Goal: Transaction & Acquisition: Purchase product/service

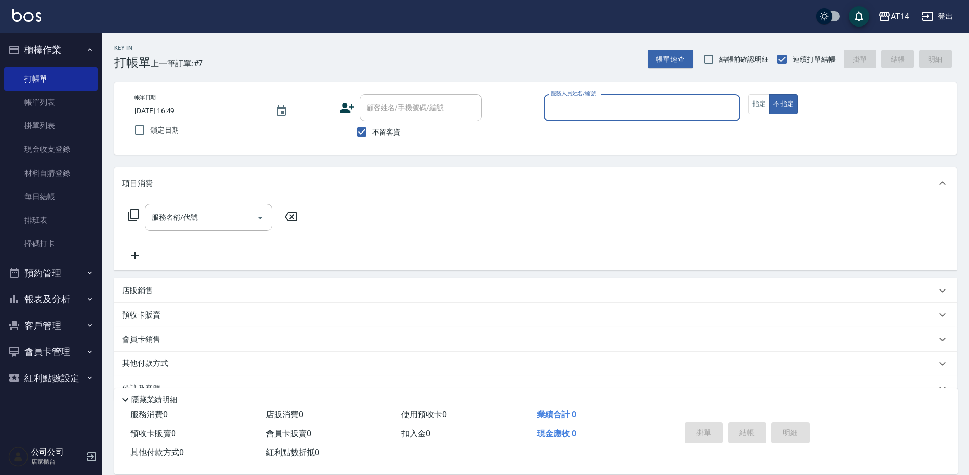
scroll to position [23, 0]
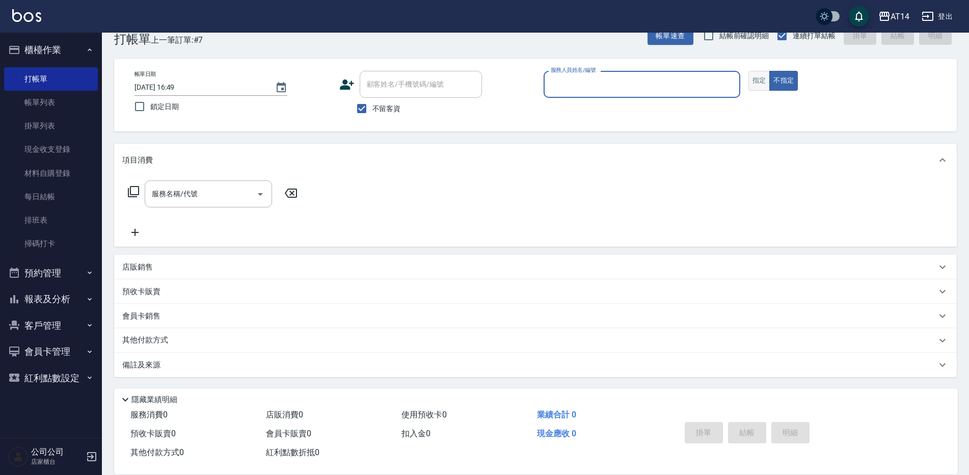
click at [756, 82] on button "指定" at bounding box center [759, 81] width 22 height 20
click at [637, 86] on input "服務人員姓名/編號" at bounding box center [641, 84] width 187 height 18
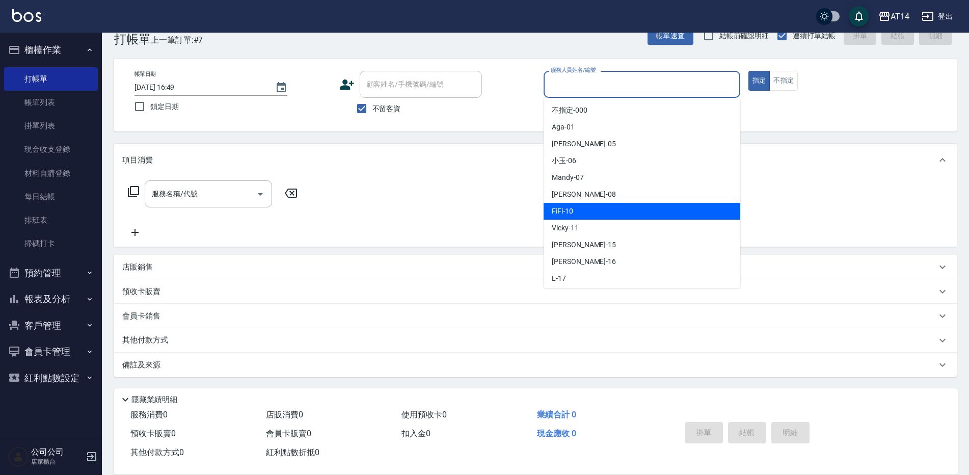
click at [583, 214] on div "FiFi -10" at bounding box center [642, 211] width 197 height 17
type input "FiFi-10"
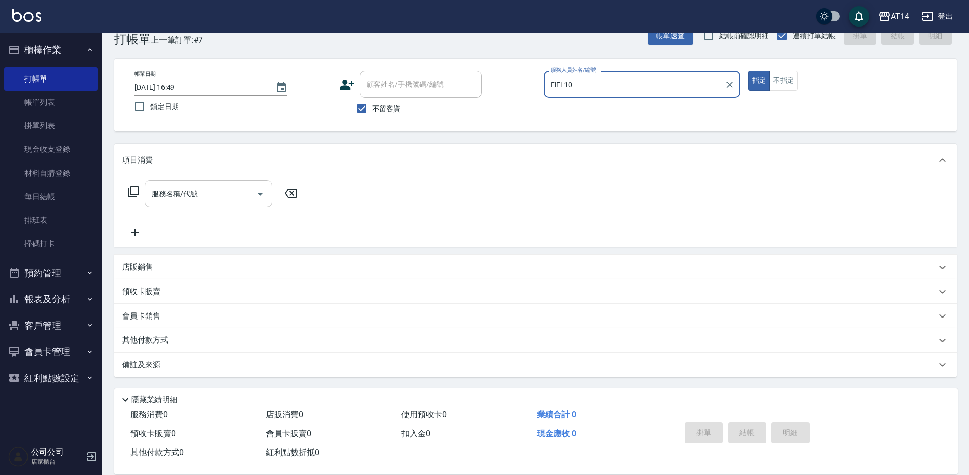
drag, startPoint x: 214, startPoint y: 190, endPoint x: 250, endPoint y: 183, distance: 36.4
click at [217, 190] on input "服務名稱/代號" at bounding box center [200, 194] width 103 height 18
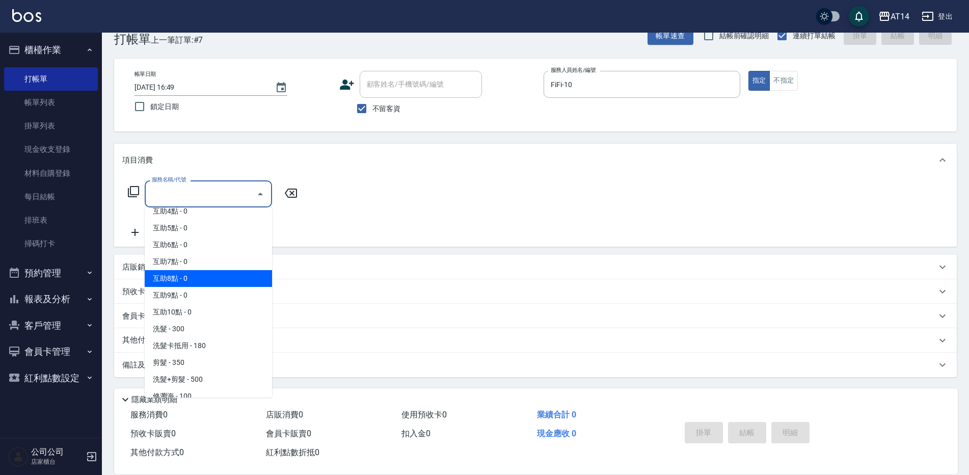
scroll to position [102, 0]
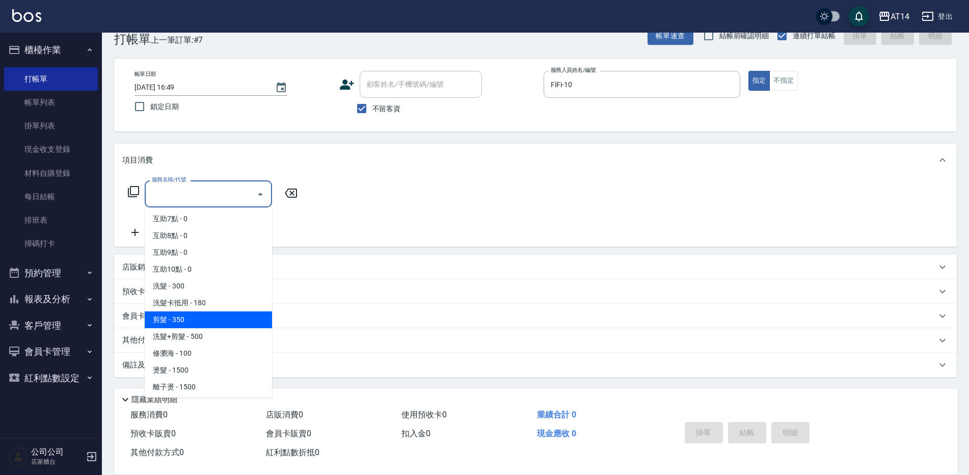
click at [190, 316] on span "剪髮 - 350" at bounding box center [208, 319] width 127 height 17
type input "剪髮(021)"
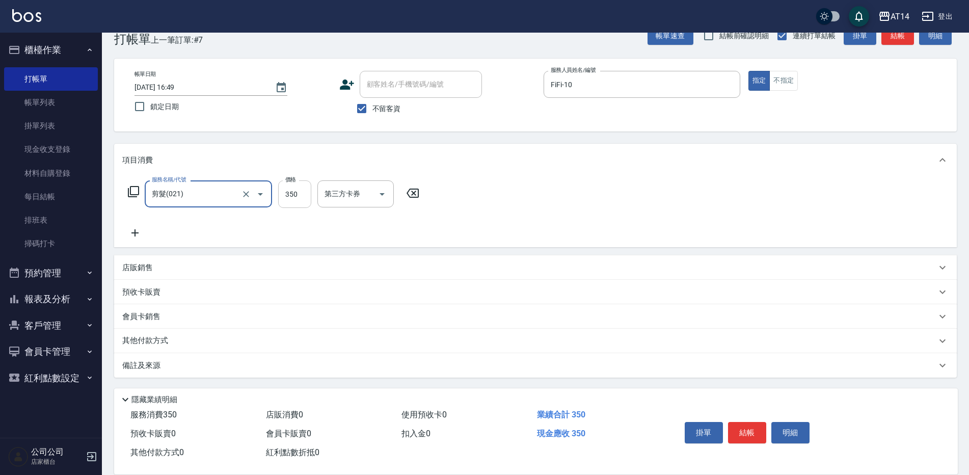
drag, startPoint x: 310, startPoint y: 196, endPoint x: 304, endPoint y: 197, distance: 5.7
click at [310, 196] on input "350" at bounding box center [294, 194] width 33 height 28
type input "400"
click at [755, 431] on button "結帳" at bounding box center [747, 432] width 38 height 21
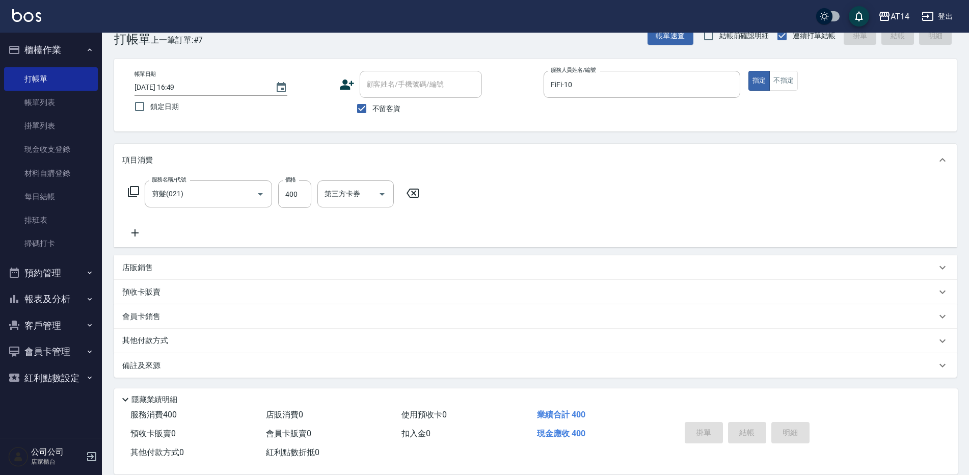
type input "[DATE] 18:36"
